Goal: Task Accomplishment & Management: Use online tool/utility

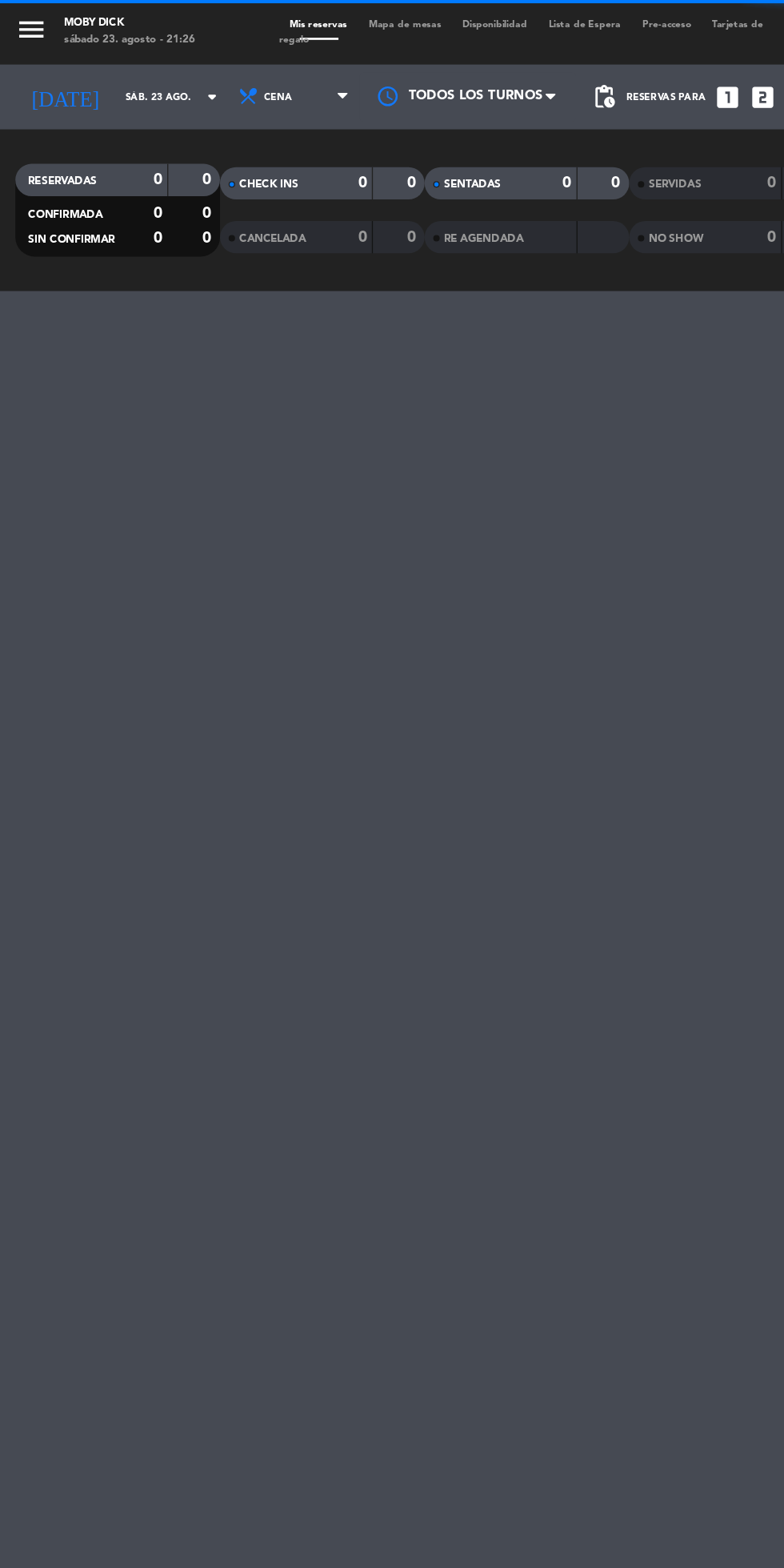
click at [149, 73] on icon "arrow_drop_down" at bounding box center [158, 71] width 19 height 19
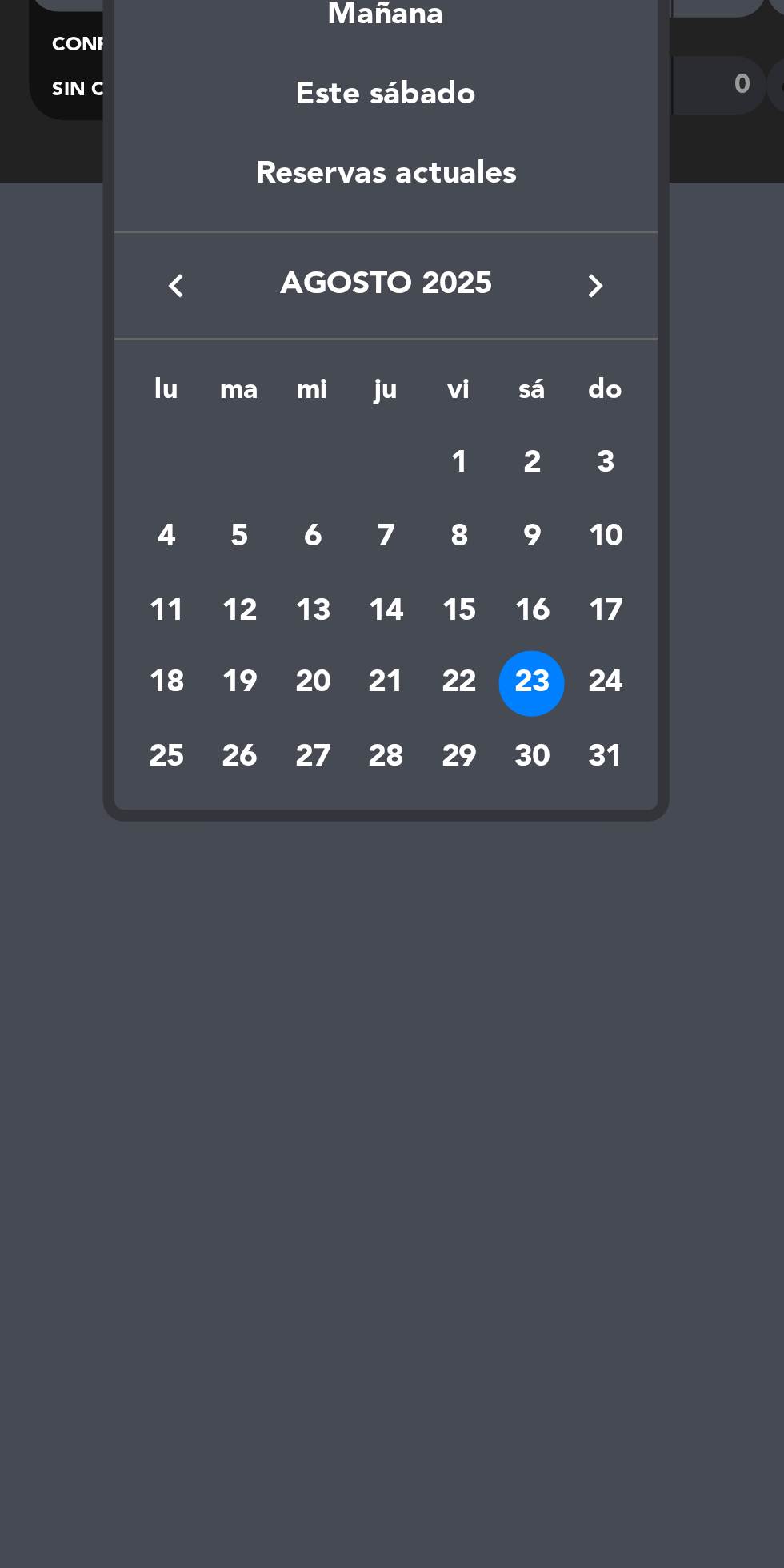
click at [217, 420] on div "23" at bounding box center [219, 423] width 27 height 27
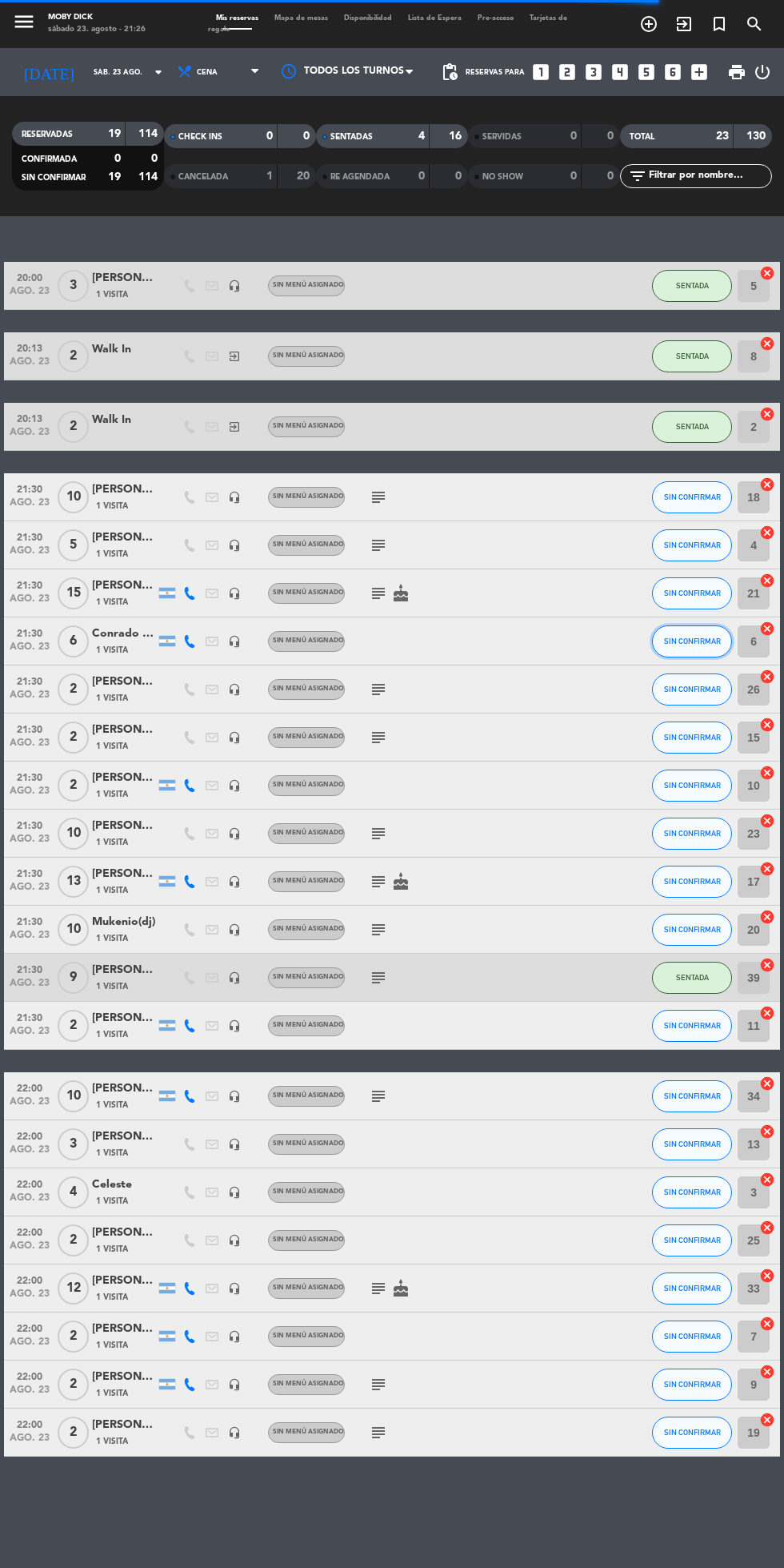
click at [693, 639] on span "SIN CONFIRMAR" at bounding box center [693, 641] width 56 height 9
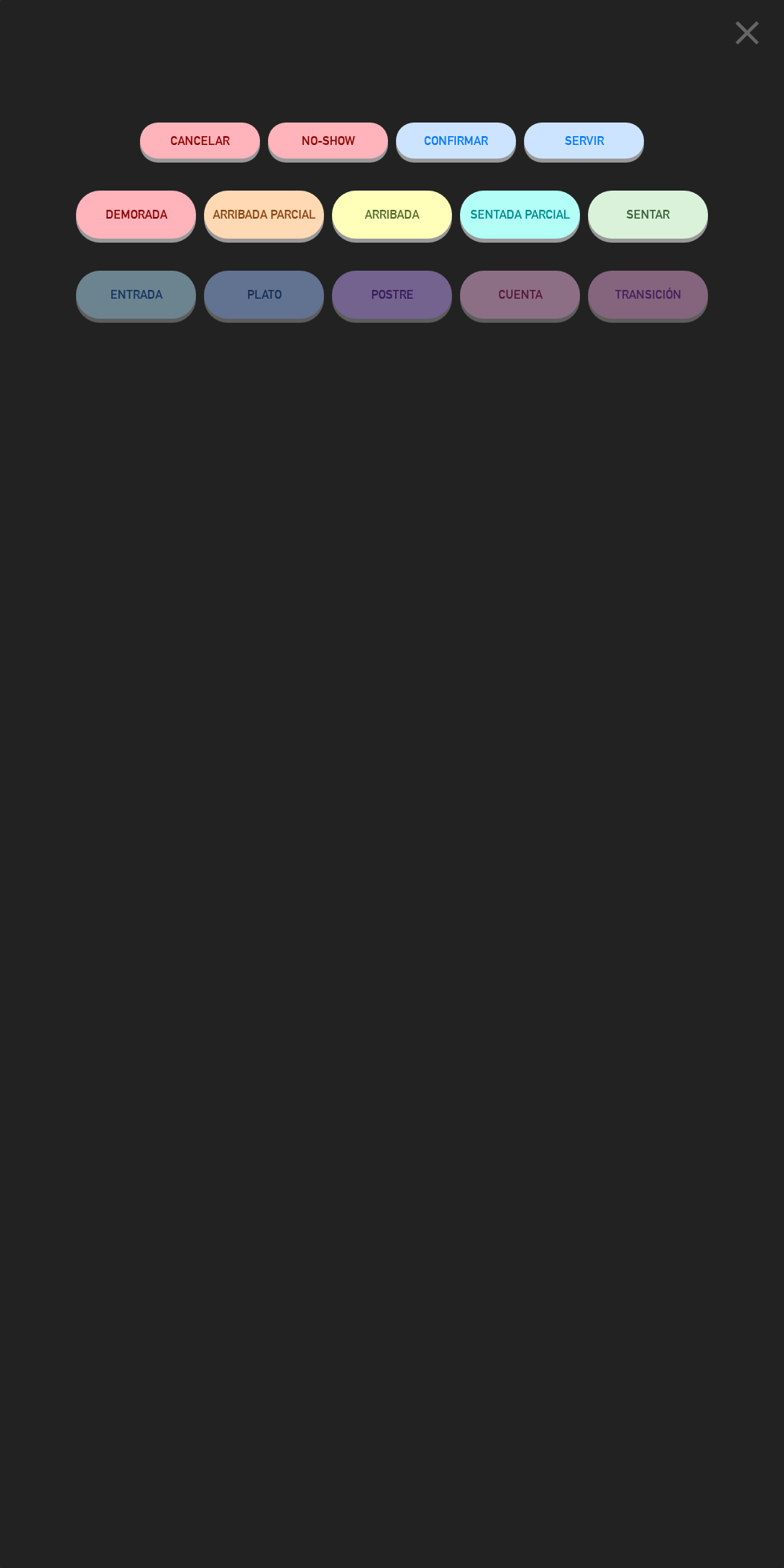
click at [664, 216] on span "SENTAR" at bounding box center [648, 214] width 43 height 13
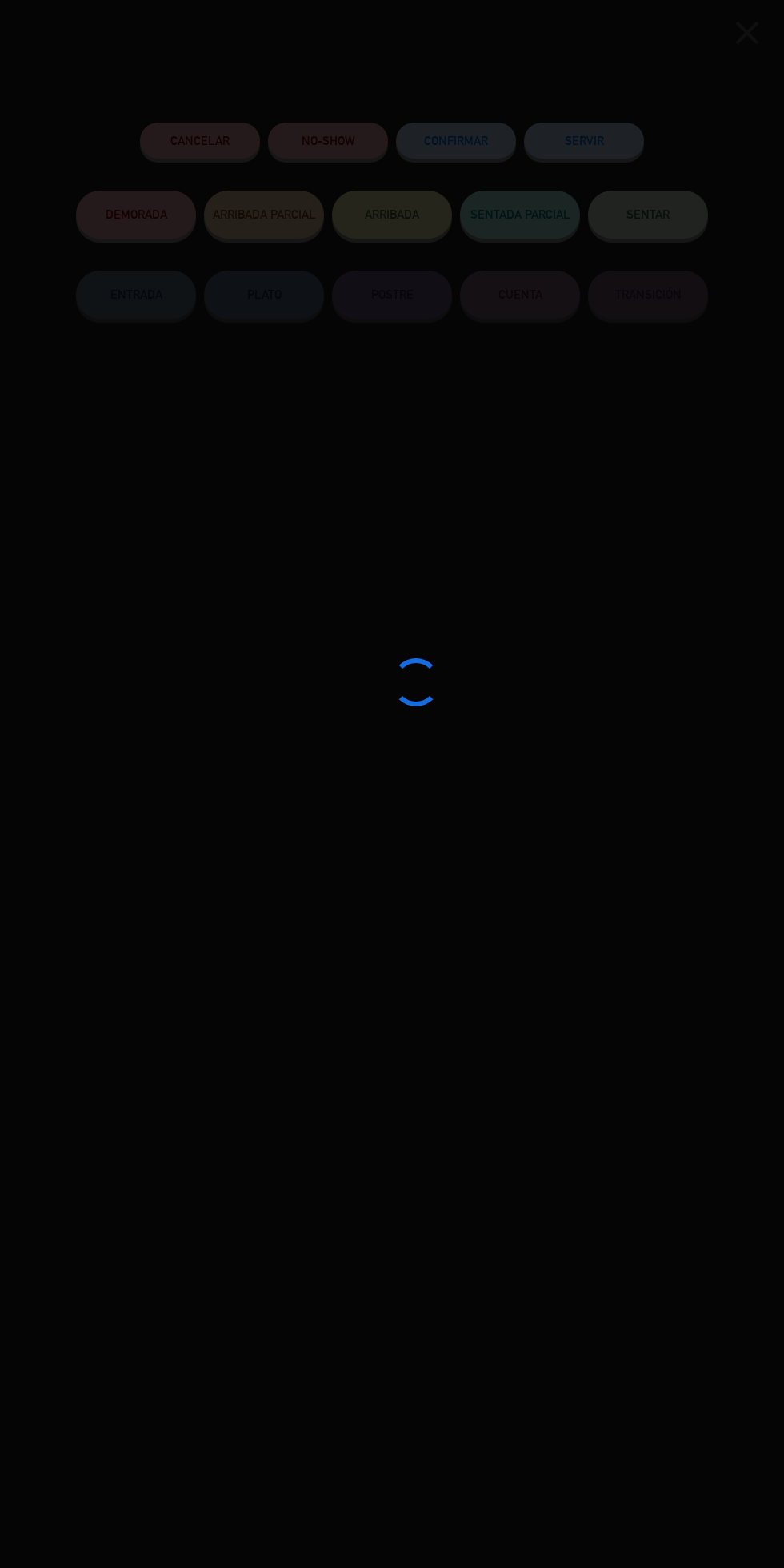
click at [551, 1083] on div at bounding box center [392, 784] width 784 height 1568
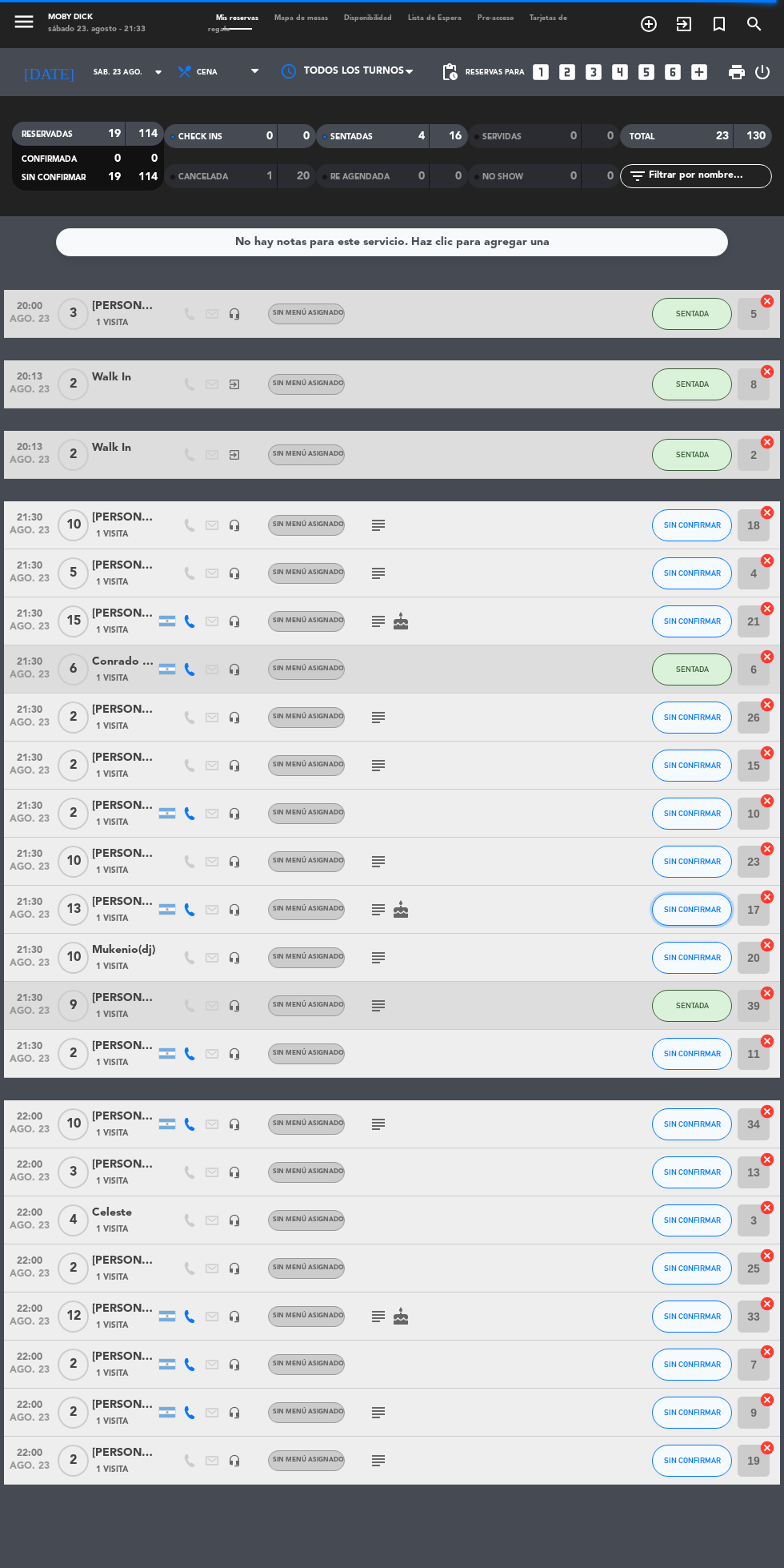
click at [689, 909] on span "SIN CONFIRMAR" at bounding box center [693, 909] width 56 height 9
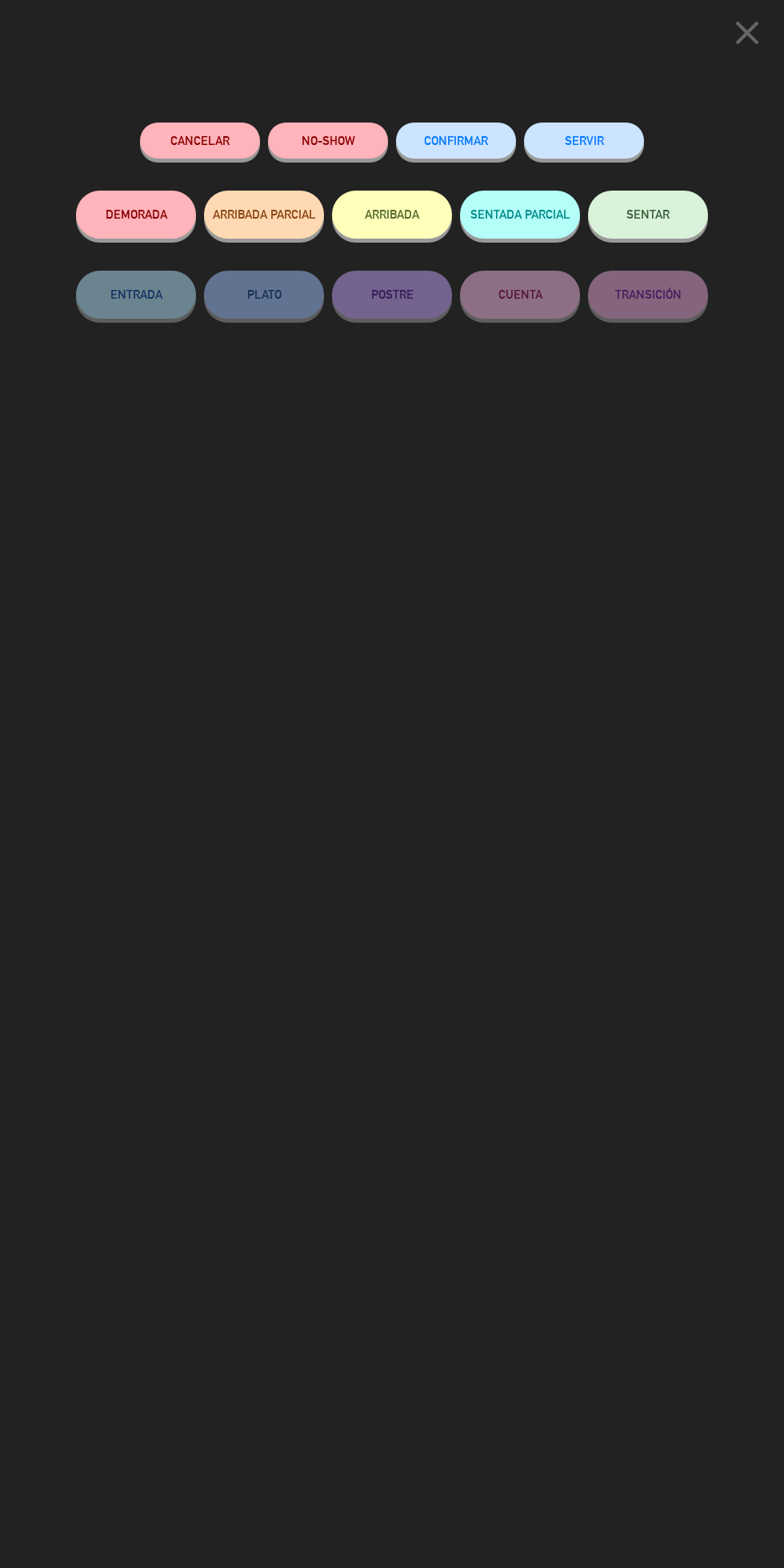
click at [682, 204] on button "SENTAR" at bounding box center [648, 215] width 120 height 48
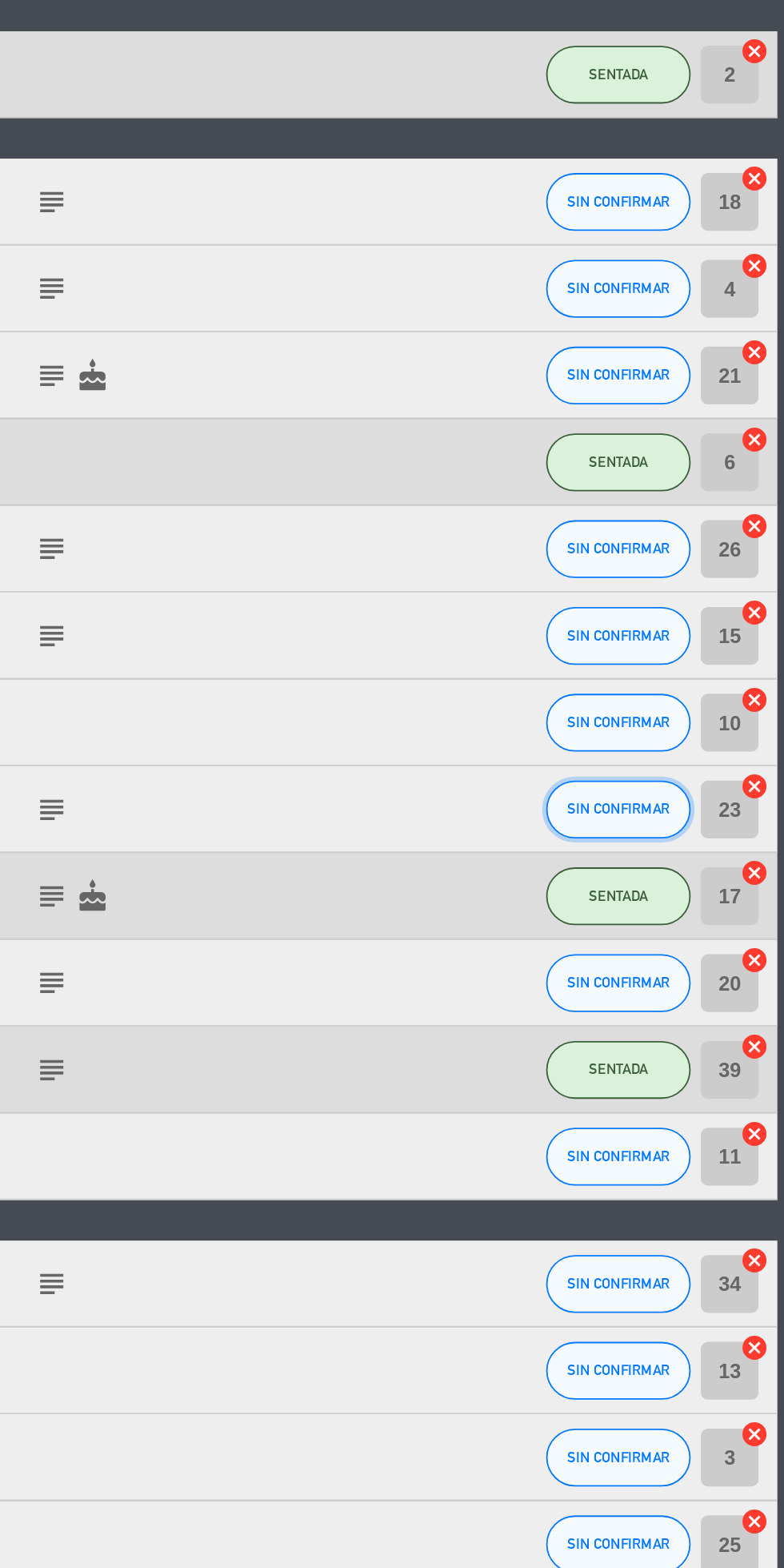
click at [705, 857] on span "SIN CONFIRMAR" at bounding box center [693, 861] width 56 height 9
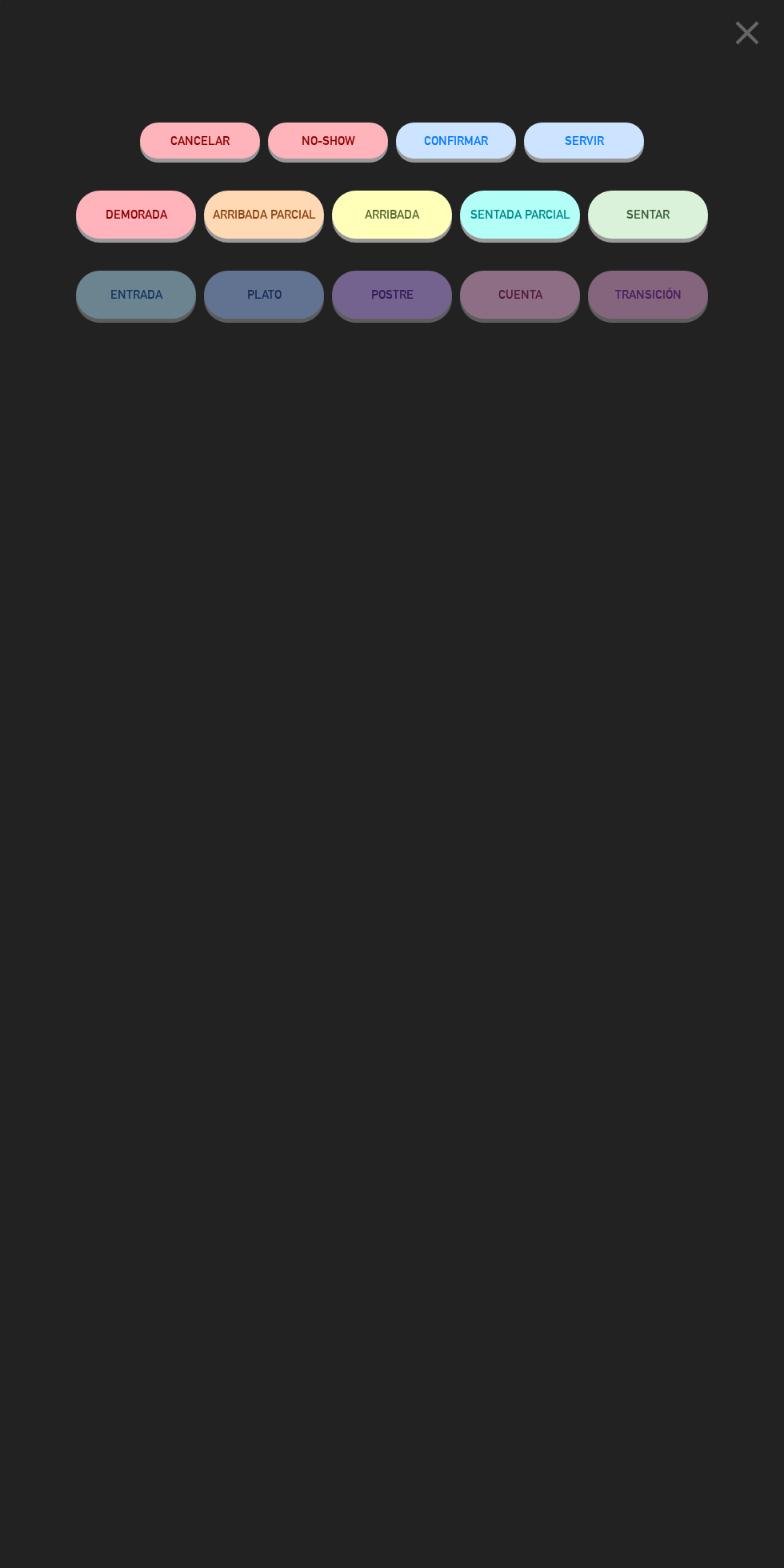
scroll to position [27, 0]
click at [665, 203] on button "SENTAR" at bounding box center [648, 215] width 120 height 48
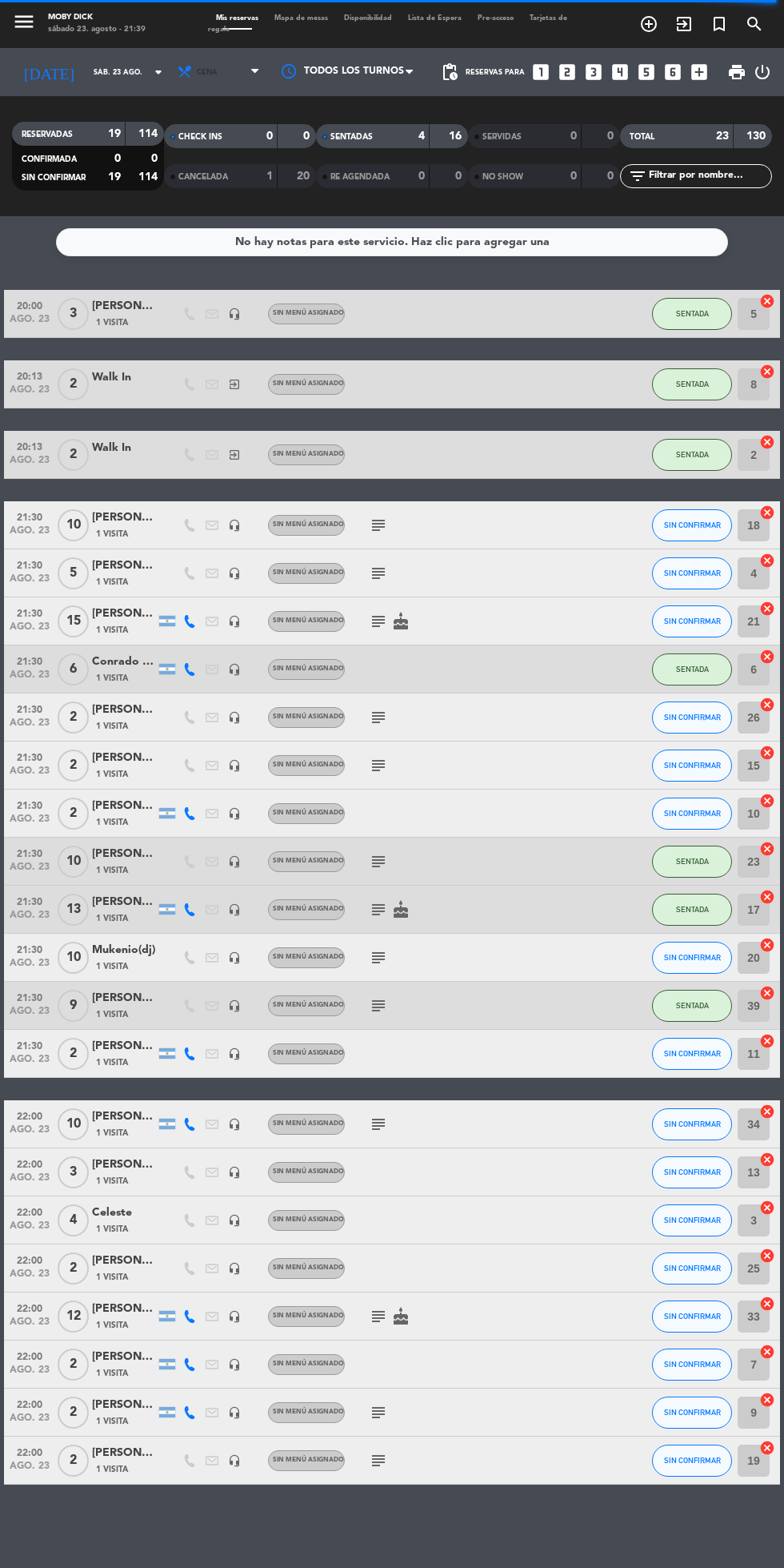
click at [230, 55] on span "Cena" at bounding box center [220, 72] width 96 height 35
click at [395, 228] on div "No hay notas para este servicio. Haz clic para agregar una" at bounding box center [392, 242] width 672 height 28
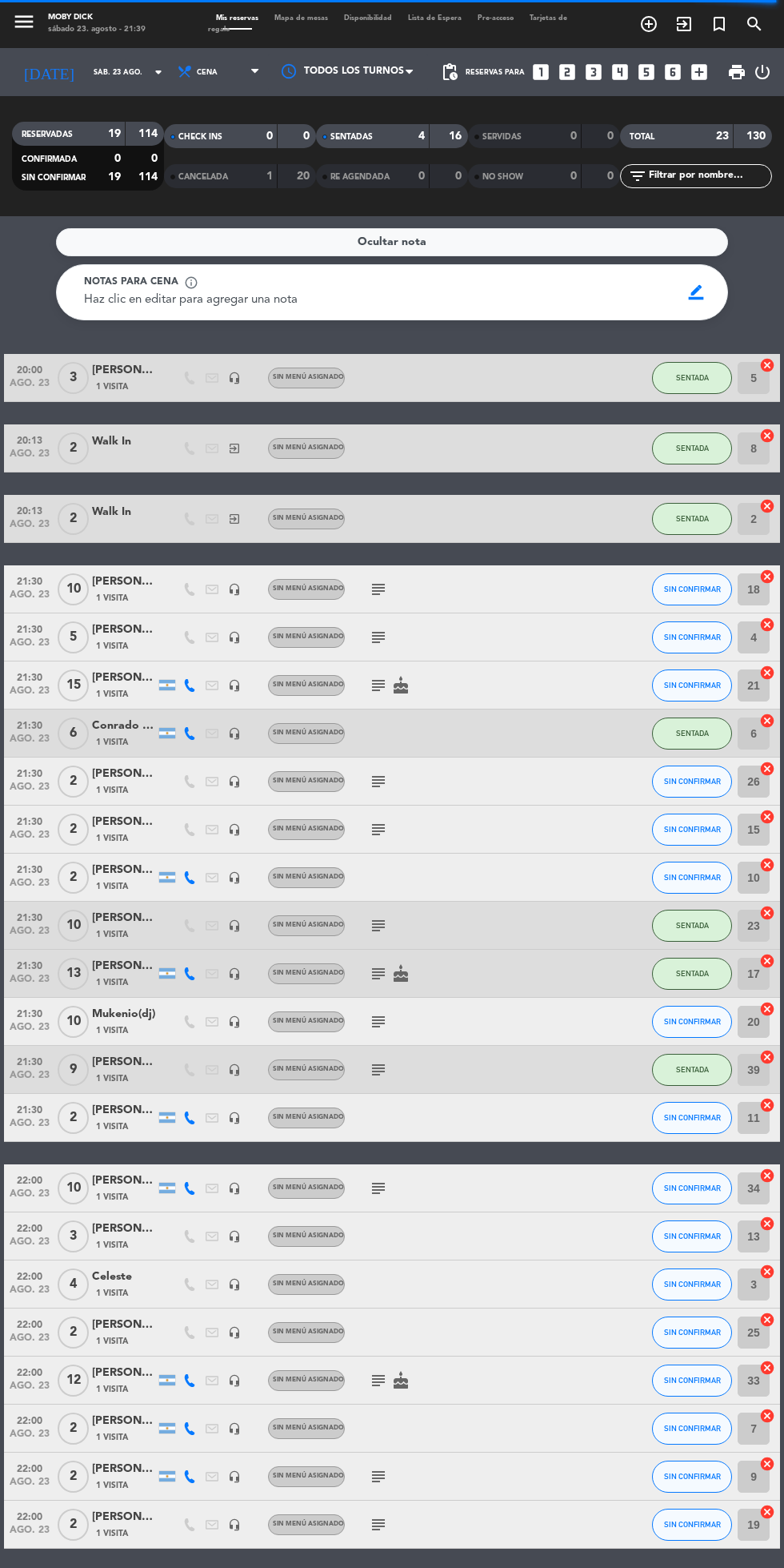
click at [407, 233] on span "Ocultar nota" at bounding box center [392, 242] width 69 height 18
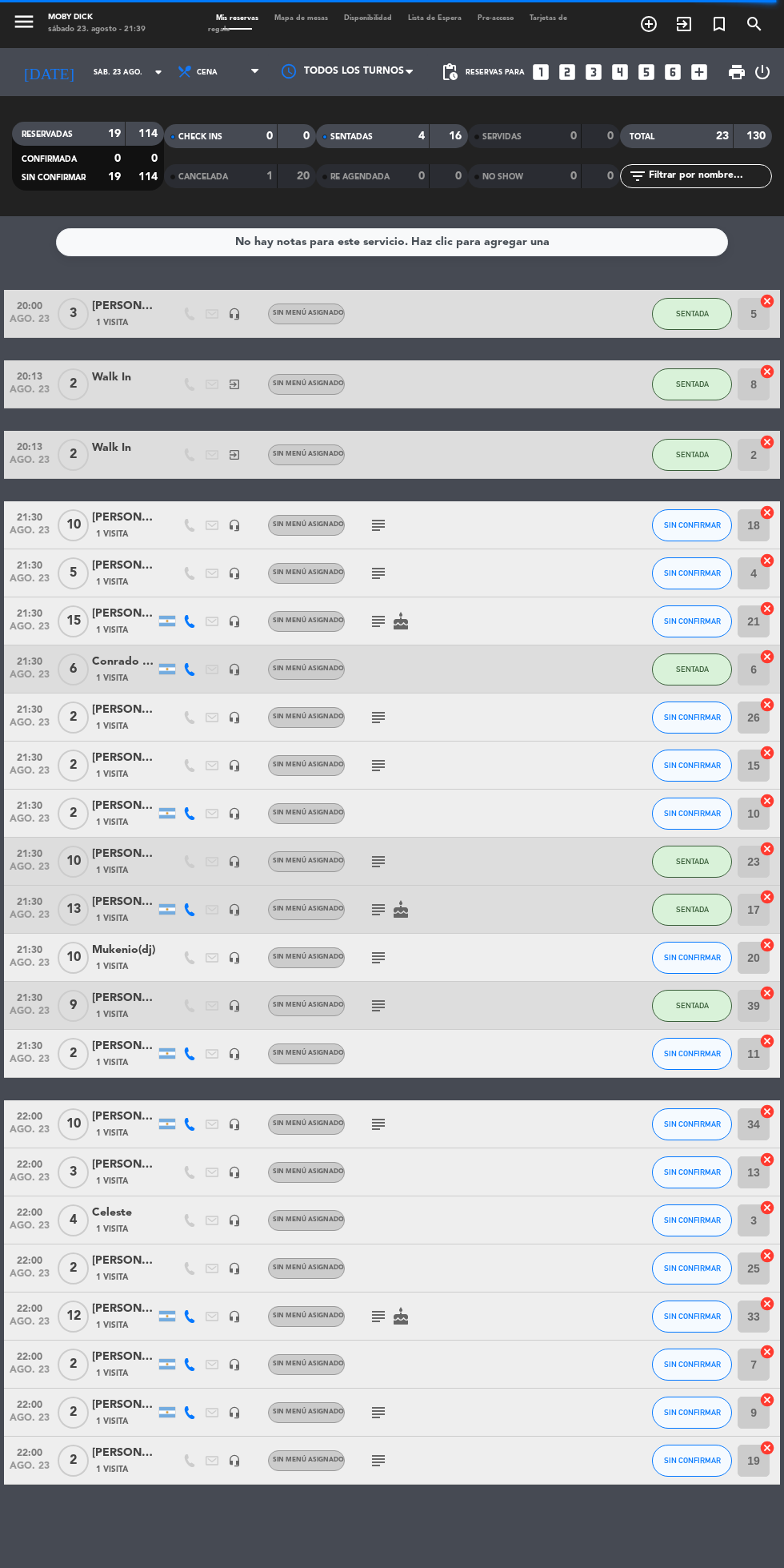
scroll to position [0, 0]
click at [307, 16] on span "Mapa de mesas" at bounding box center [301, 17] width 70 height 7
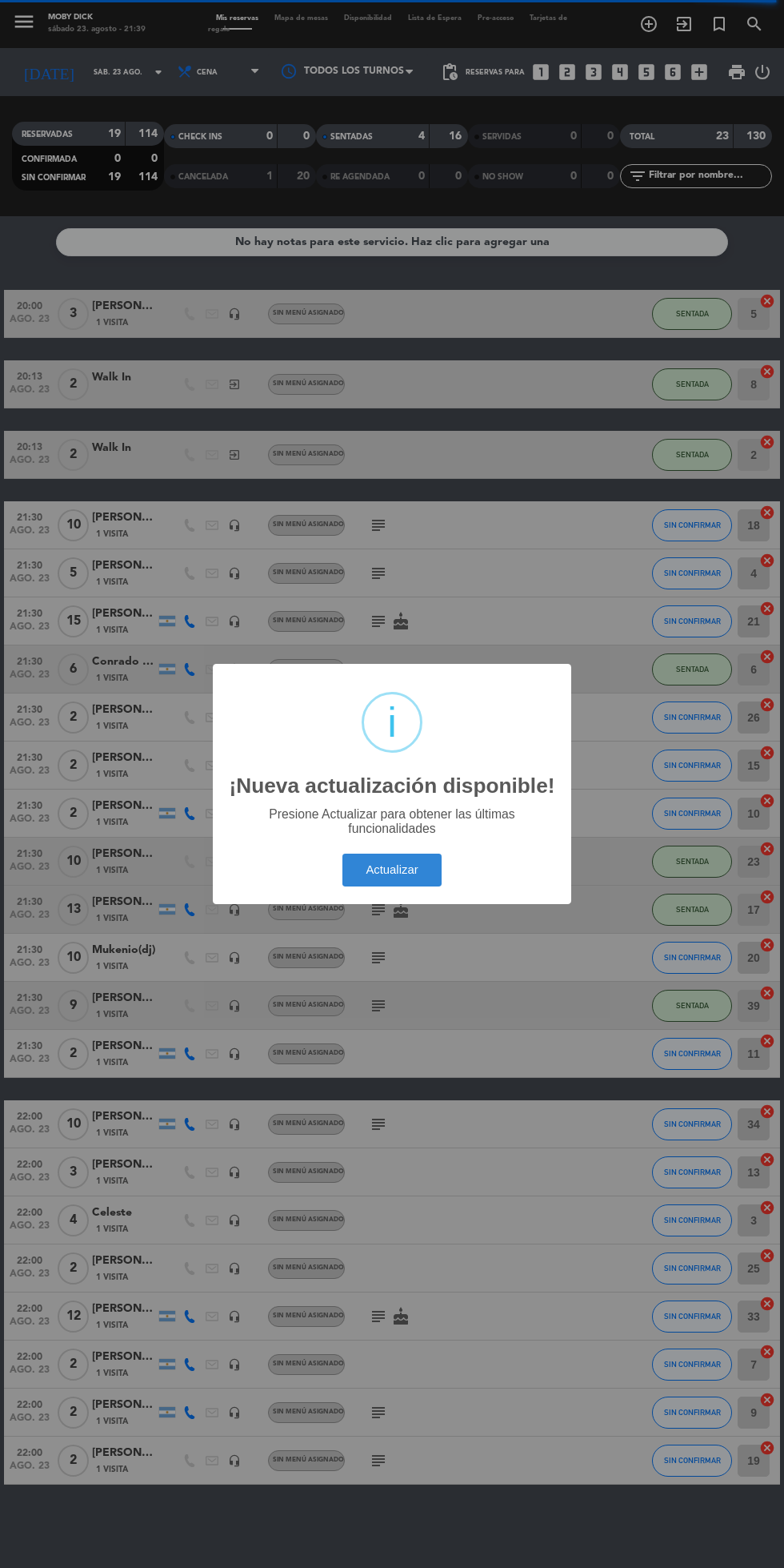
click at [381, 865] on button "Actualizar" at bounding box center [392, 870] width 100 height 33
